Goal: Information Seeking & Learning: Find specific fact

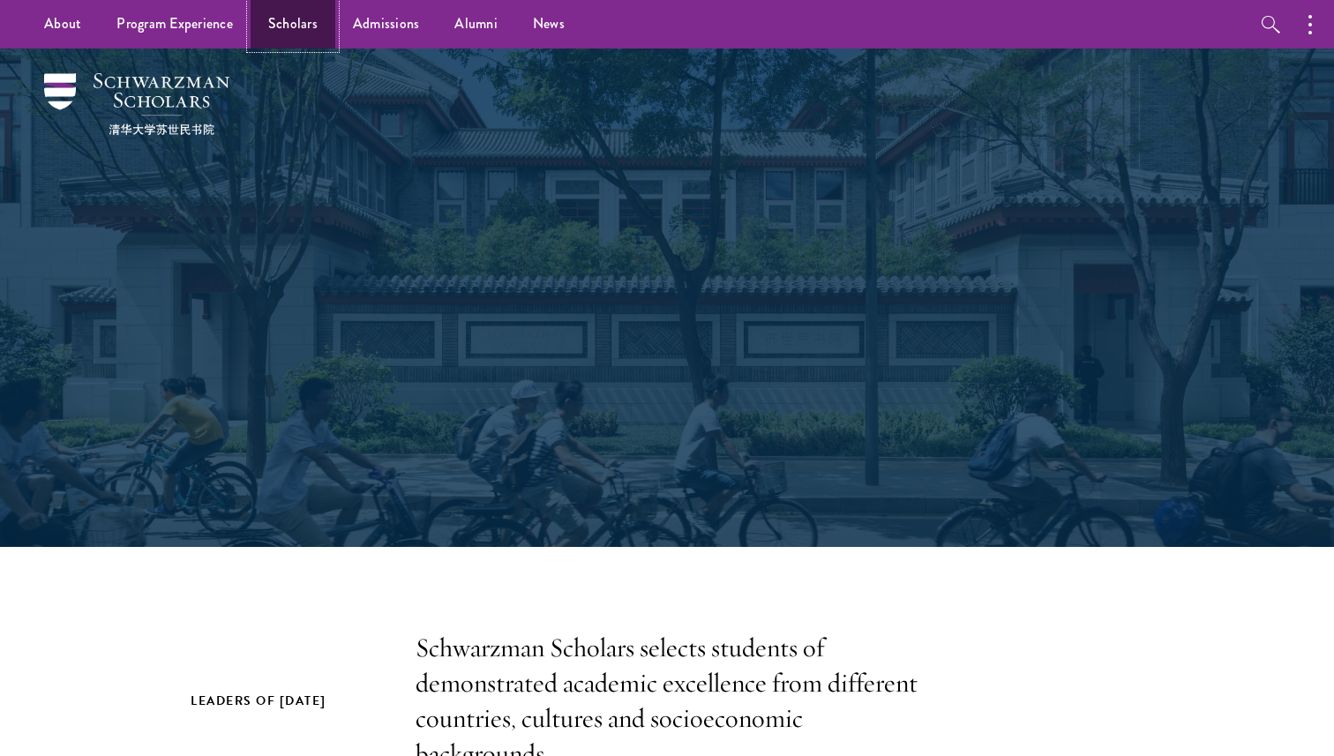
click at [294, 20] on link "Scholars" at bounding box center [293, 24] width 85 height 49
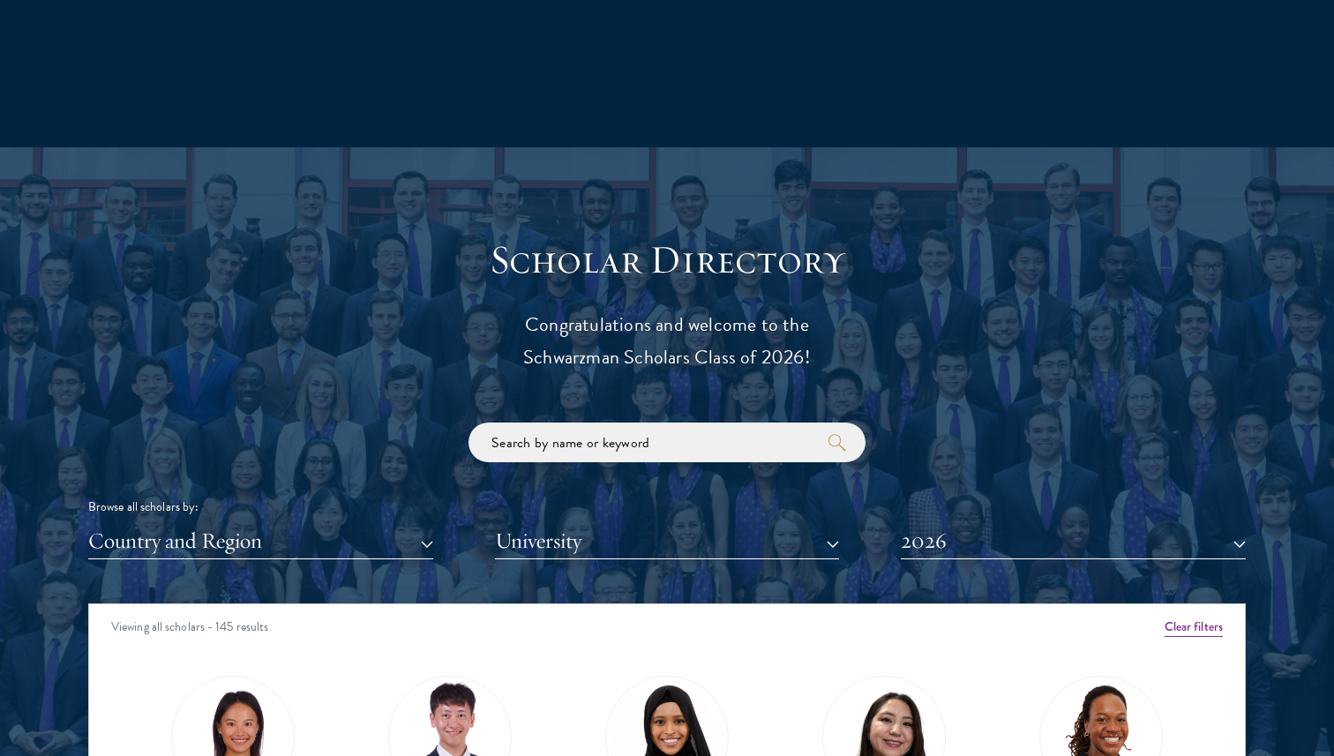
scroll to position [1755, 0]
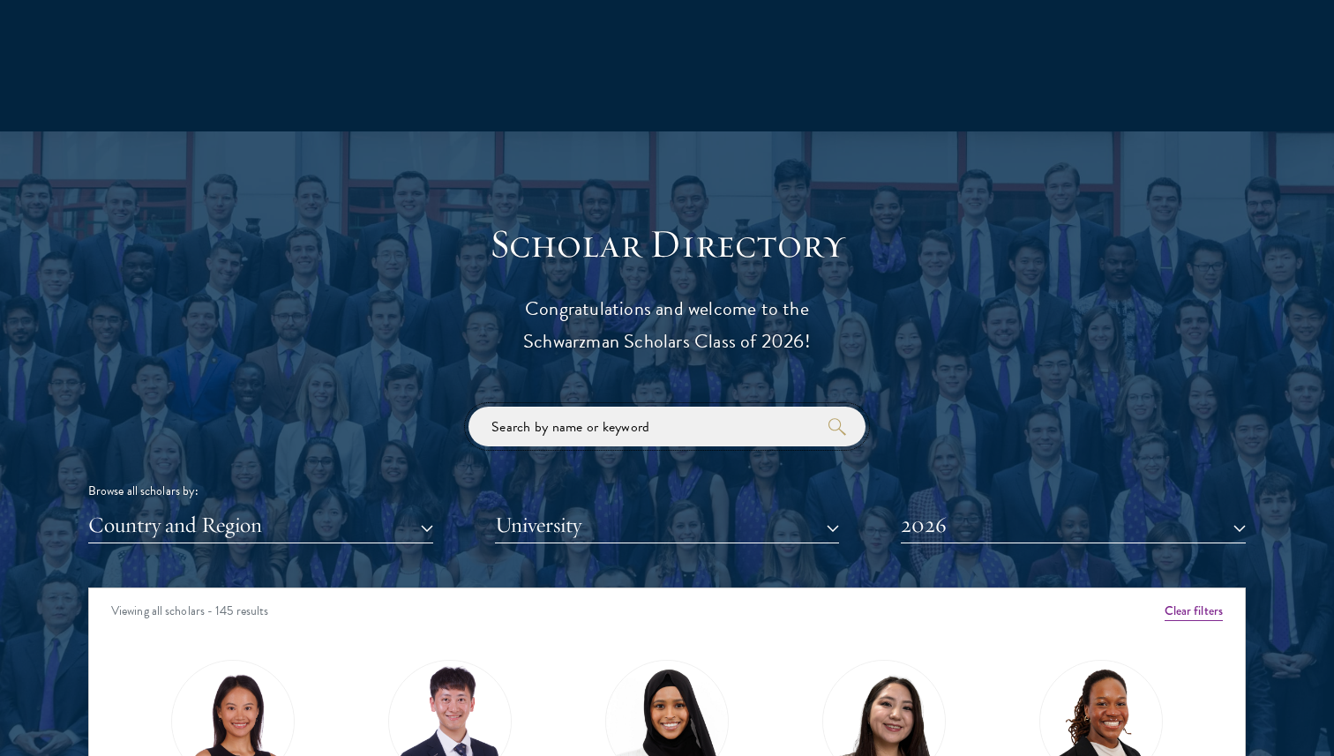
click at [580, 426] on input "search" at bounding box center [666, 427] width 397 height 40
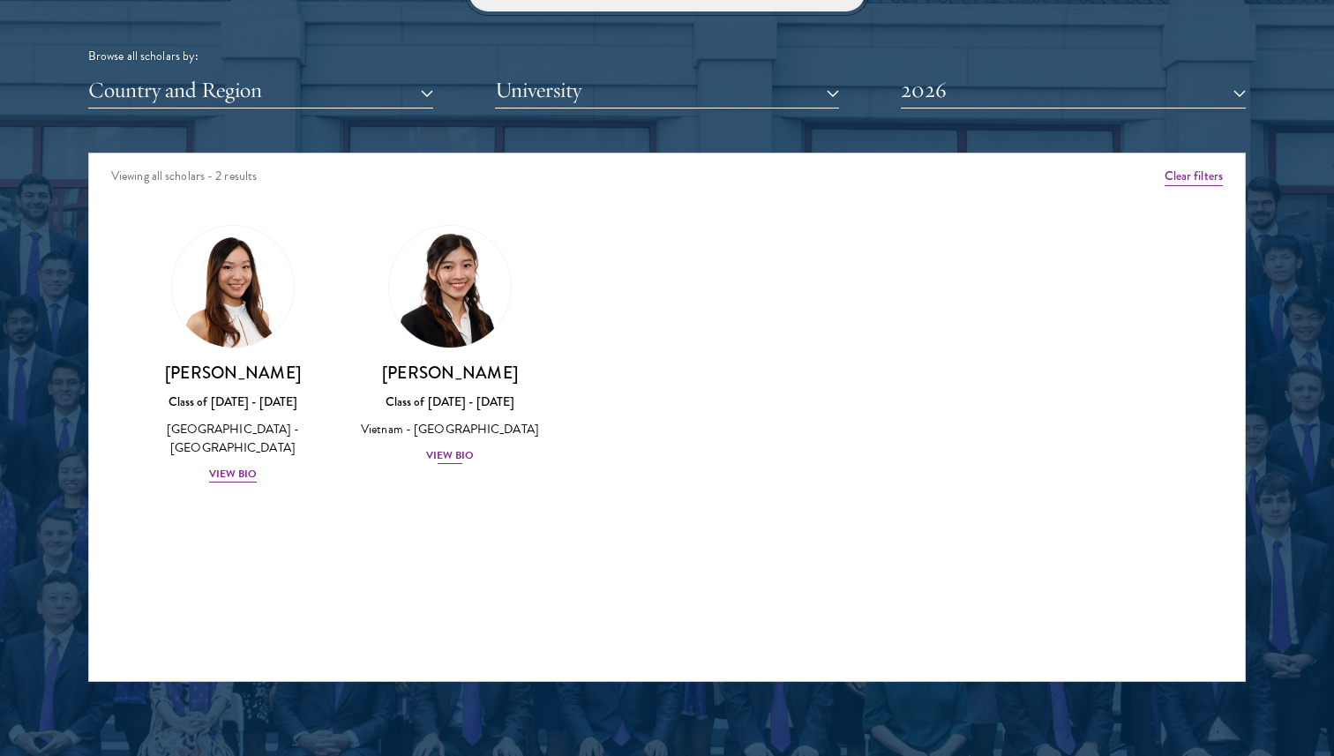
scroll to position [2208, 0]
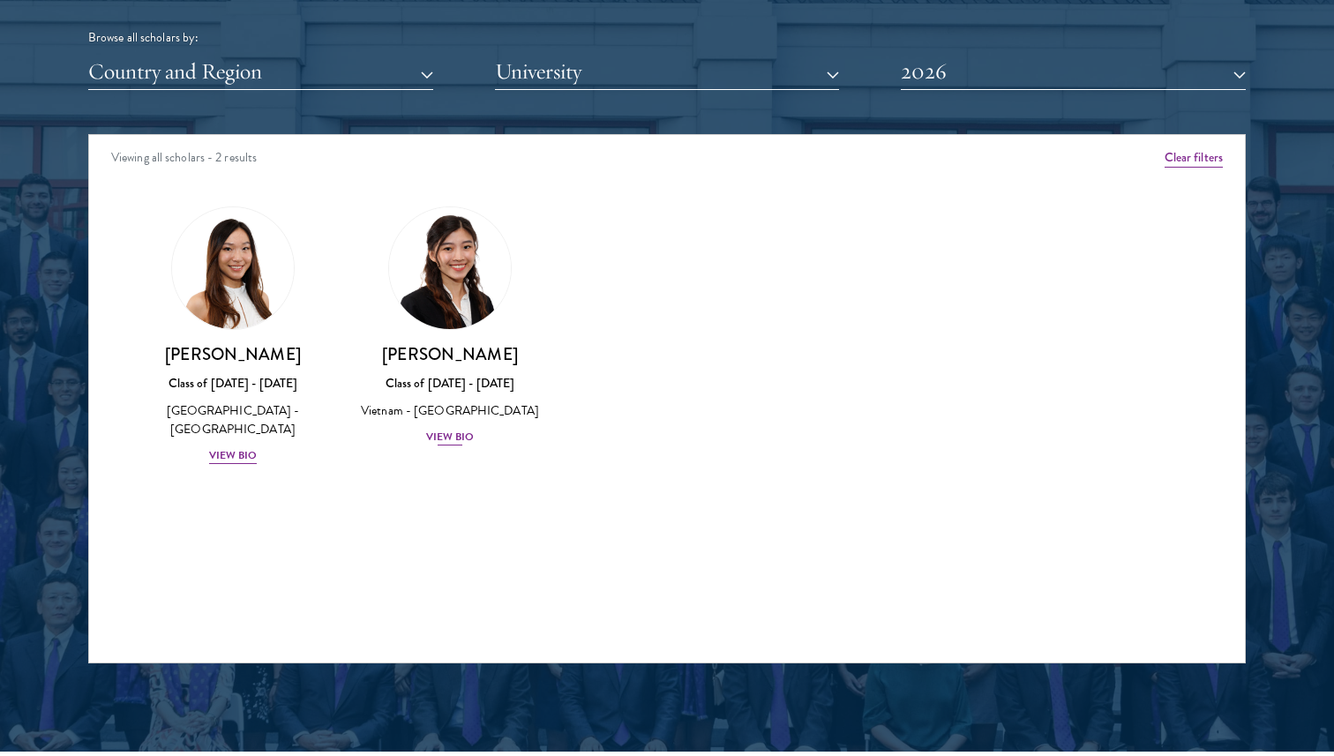
type input "hanie"
click at [441, 442] on div "View Bio" at bounding box center [450, 437] width 49 height 17
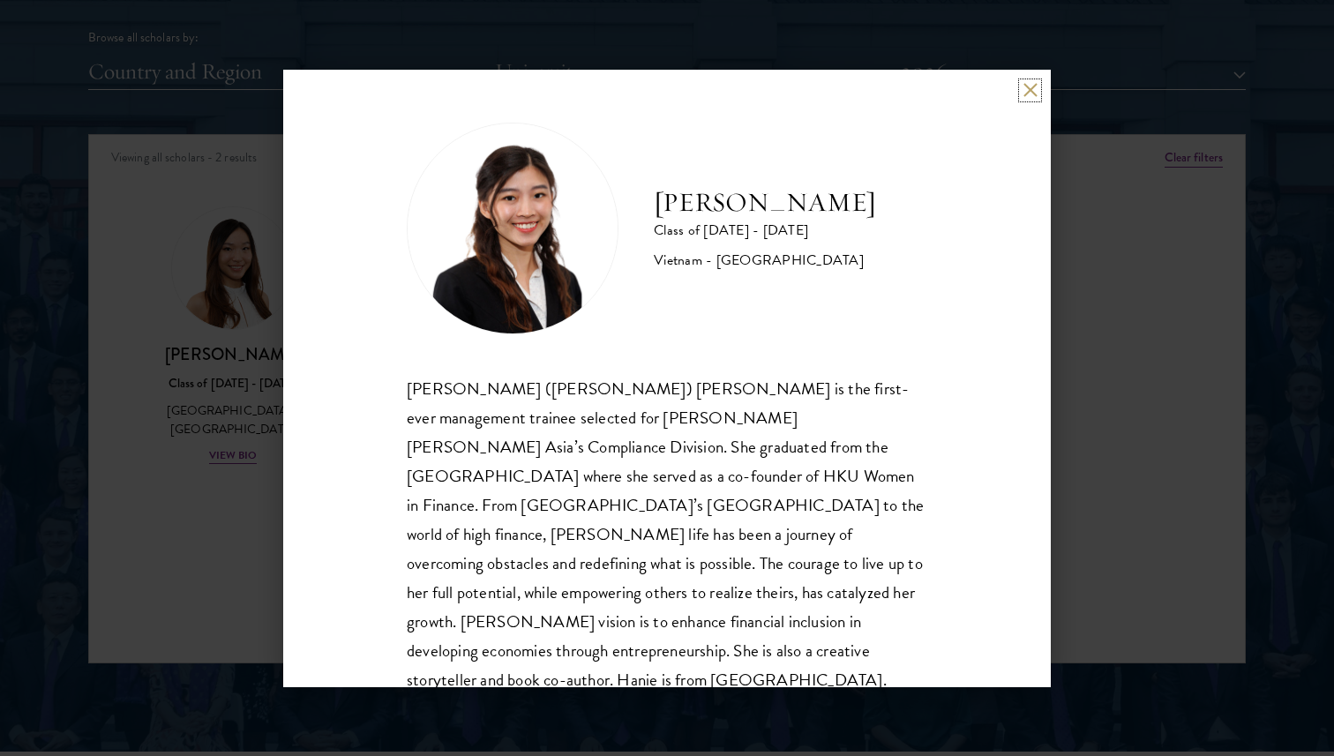
scroll to position [2, 0]
click at [1125, 201] on div "[PERSON_NAME] Class of [DATE] - [DATE] [GEOGRAPHIC_DATA] - [GEOGRAPHIC_DATA] [P…" at bounding box center [667, 378] width 1334 height 756
